Goal: Task Accomplishment & Management: Manage account settings

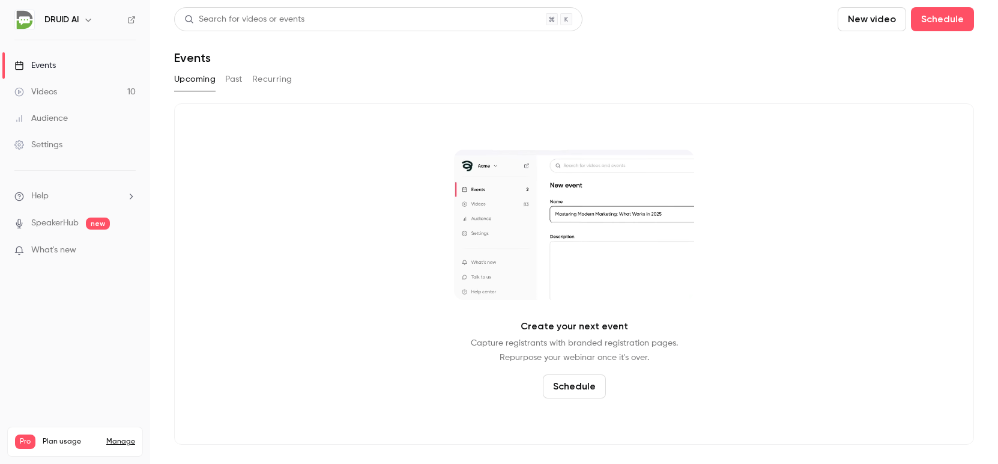
click at [126, 437] on link "Manage" at bounding box center [120, 442] width 29 height 10
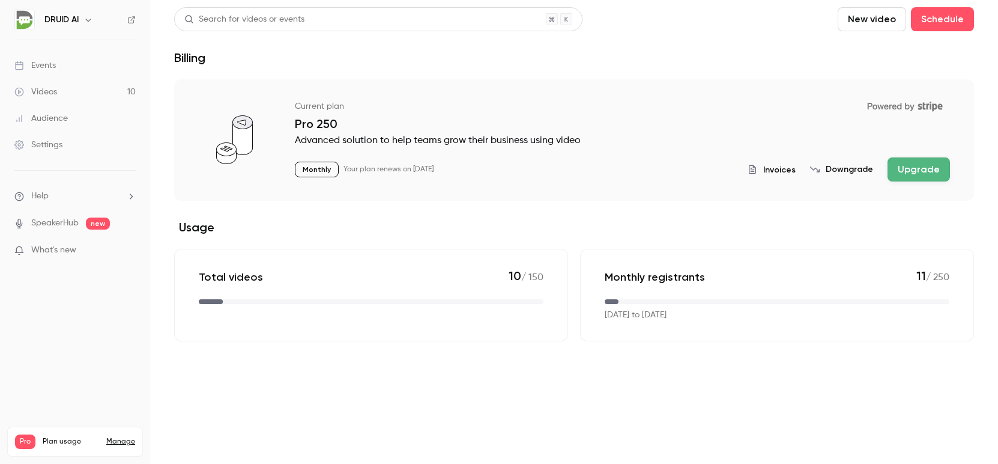
click at [788, 170] on span "Invoices" at bounding box center [779, 169] width 32 height 13
